Goal: Task Accomplishment & Management: Use online tool/utility

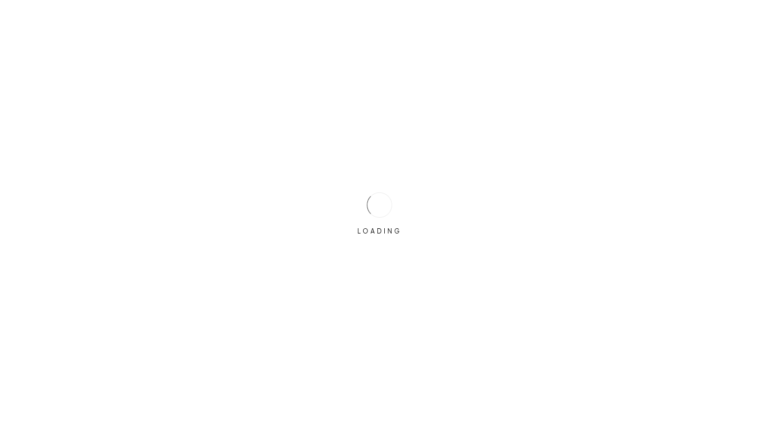
click at [368, 291] on div "LOADING" at bounding box center [379, 214] width 759 height 428
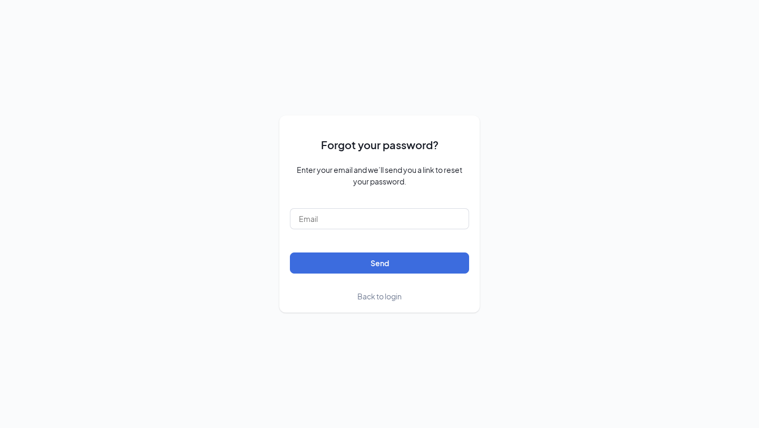
click at [369, 298] on span "Back to login" at bounding box center [379, 295] width 44 height 9
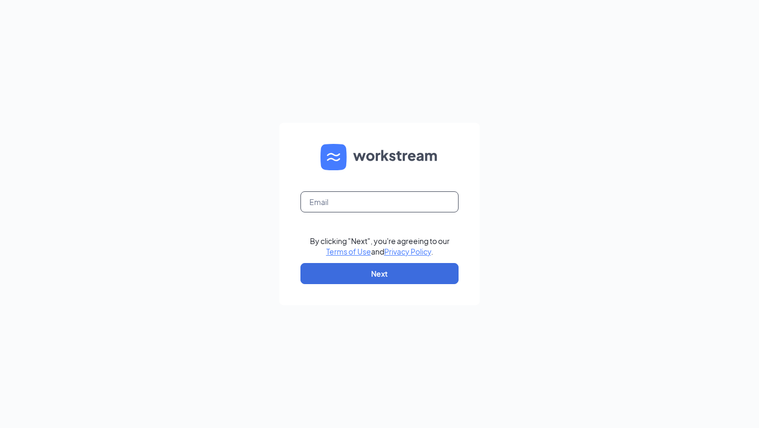
click at [362, 199] on input "text" at bounding box center [379, 201] width 158 height 21
type input "tmayhew@rrcfa.com"
click at [392, 276] on button "Next" at bounding box center [379, 273] width 158 height 21
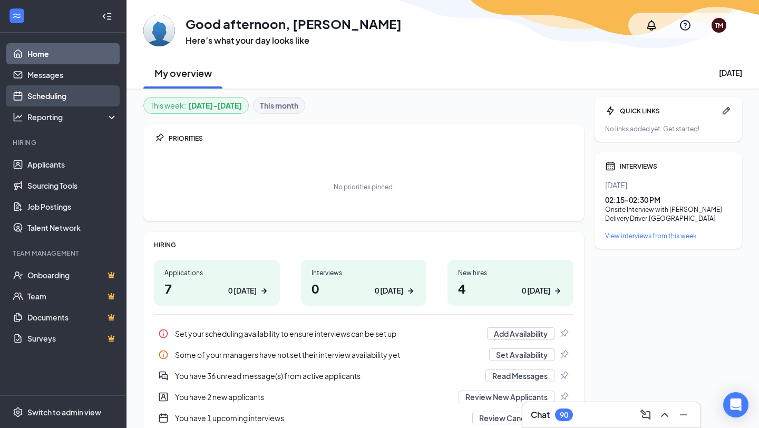
click at [55, 93] on link "Scheduling" at bounding box center [72, 95] width 90 height 21
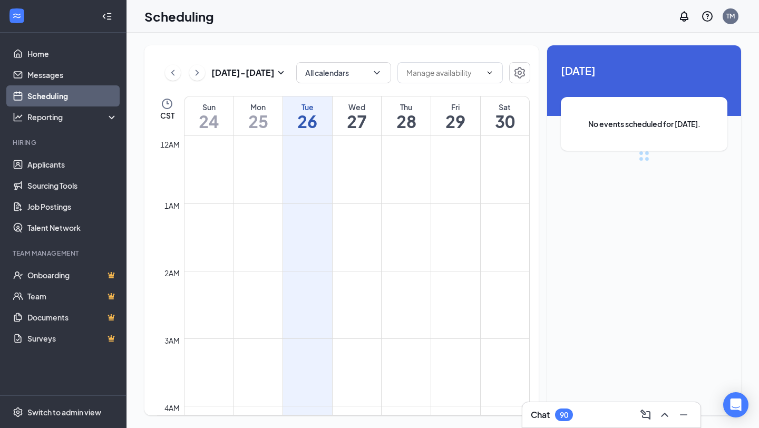
scroll to position [518, 0]
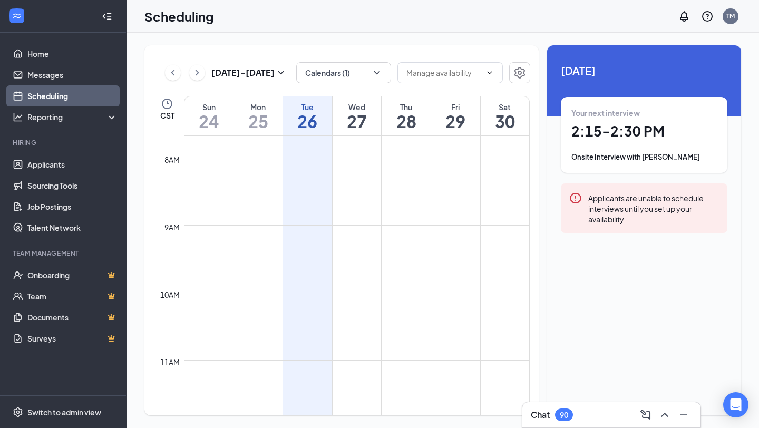
click at [613, 132] on h1 "2:15 - 2:30 PM" at bounding box center [643, 131] width 145 height 18
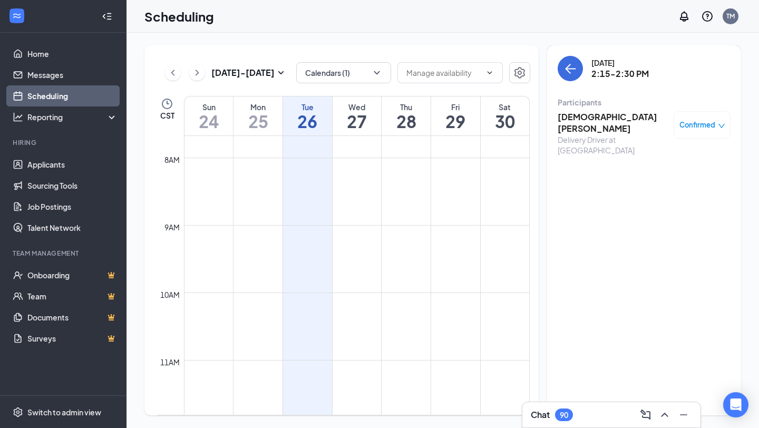
click at [608, 116] on h3 "[DEMOGRAPHIC_DATA][PERSON_NAME]" at bounding box center [613, 122] width 111 height 23
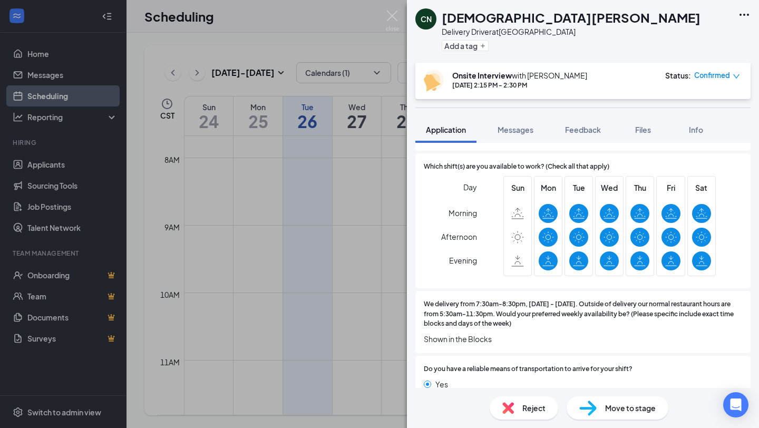
scroll to position [1621, 0]
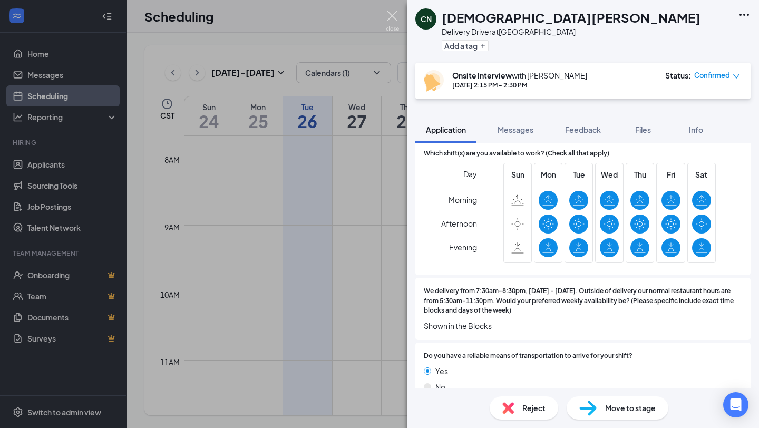
click at [394, 19] on img at bounding box center [392, 21] width 13 height 21
